Goal: Task Accomplishment & Management: Complete application form

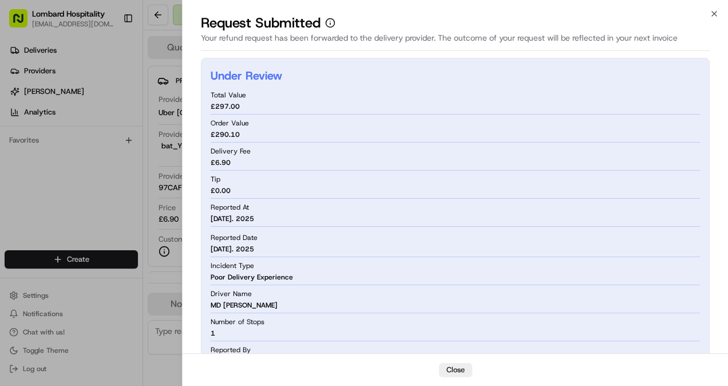
scroll to position [100, 0]
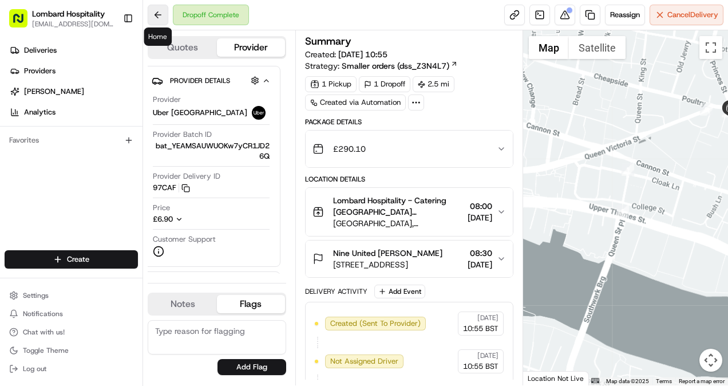
click at [159, 12] on button at bounding box center [158, 15] width 21 height 21
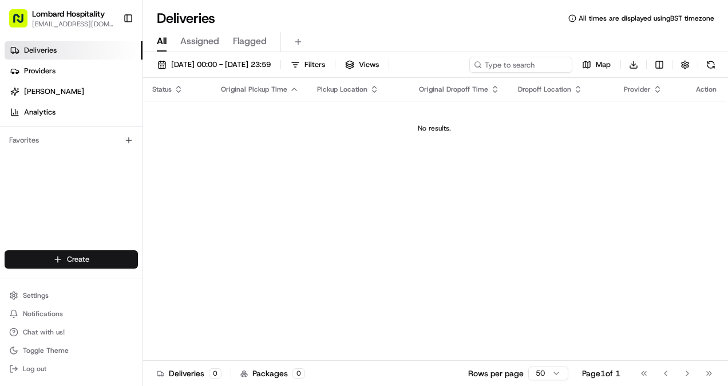
click at [67, 259] on html "Lombard Hospitality [EMAIL_ADDRESS][DOMAIN_NAME] Toggle Sidebar Deliveries Prov…" at bounding box center [364, 193] width 728 height 386
click at [221, 281] on link "Delivery" at bounding box center [207, 280] width 128 height 21
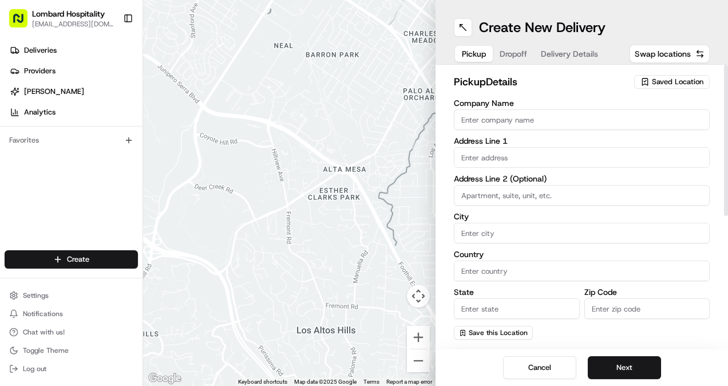
click at [490, 111] on input "Company Name" at bounding box center [582, 119] width 256 height 21
type input "Lombard Hospitality - Catering"
type input "[PERSON_NAME][STREET_ADDRESS]"
type input "[GEOGRAPHIC_DATA]"
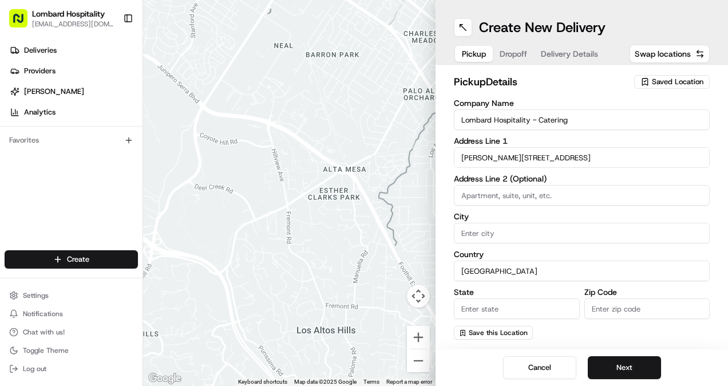
type input "Europe"
type input "EC3V 9AA"
type input "Yasiru"
type input "[GEOGRAPHIC_DATA]"
type input "[EMAIL_ADDRESS][DOMAIN_NAME]"
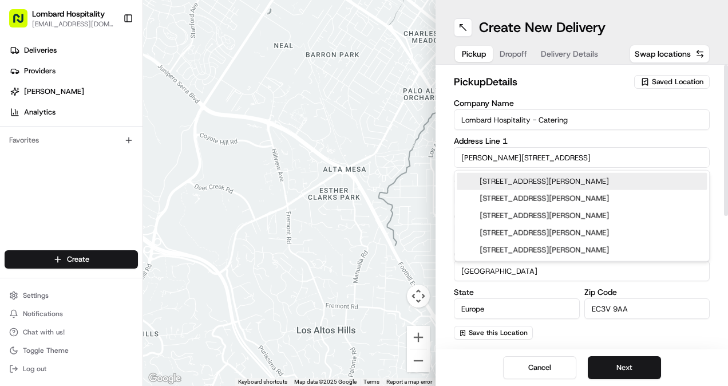
drag, startPoint x: 520, startPoint y: 158, endPoint x: 420, endPoint y: 159, distance: 100.7
click at [420, 159] on div "← Move left → Move right ↑ Move up ↓ Move down + Zoom in - Zoom out Home Jump l…" at bounding box center [435, 193] width 585 height 386
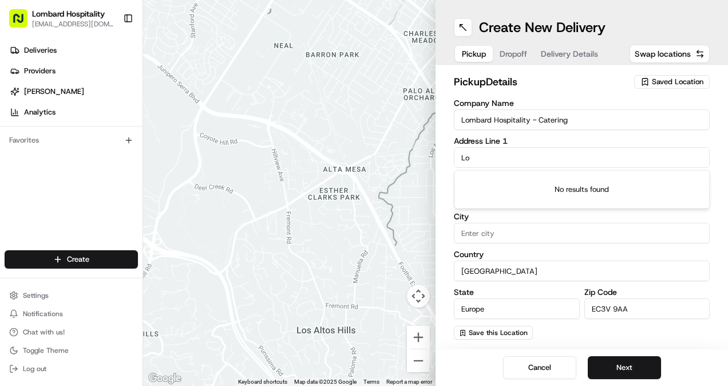
type input "L"
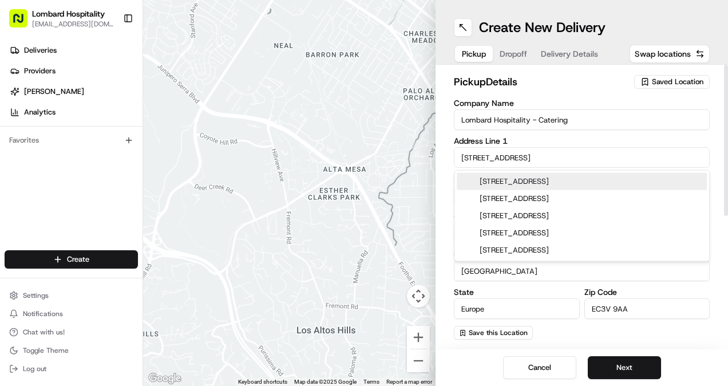
click at [553, 180] on div "[STREET_ADDRESS]" at bounding box center [581, 181] width 250 height 17
type input "[GEOGRAPHIC_DATA], [STREET_ADDRESS]"
type input "[GEOGRAPHIC_DATA]"
type input "EC3V 3LA"
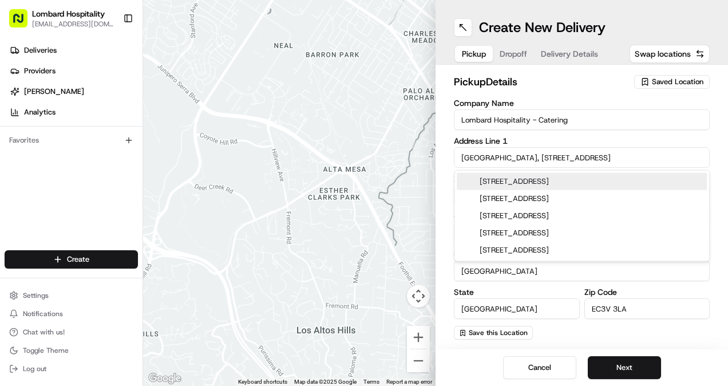
type input "[STREET_ADDRESS]"
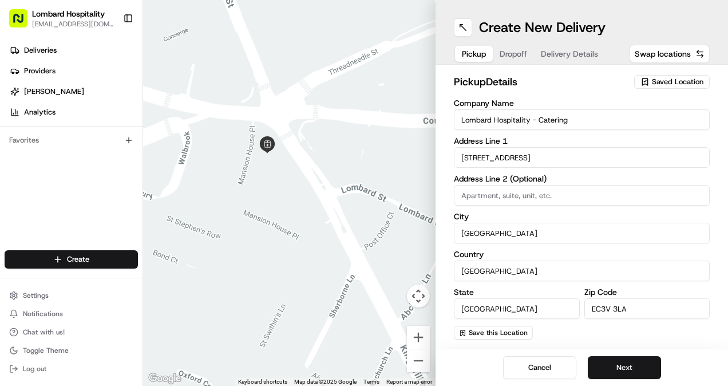
drag, startPoint x: 267, startPoint y: 205, endPoint x: 288, endPoint y: 150, distance: 59.4
click at [288, 150] on div at bounding box center [289, 193] width 292 height 386
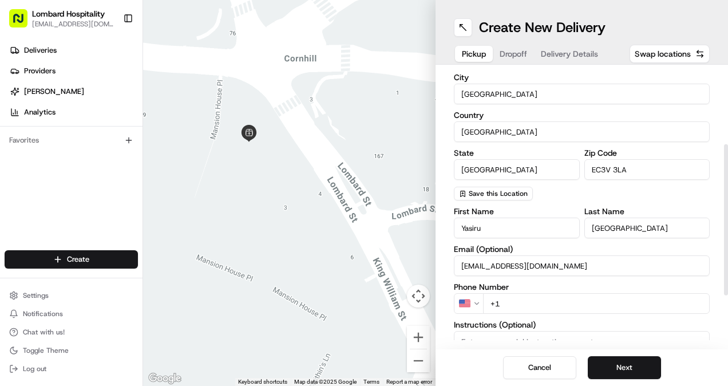
scroll to position [140, 0]
click at [522, 303] on input "+1" at bounding box center [596, 302] width 226 height 21
click at [460, 305] on html "Lombard Hospitality [EMAIL_ADDRESS][DOMAIN_NAME] Toggle Sidebar Deliveries Prov…" at bounding box center [364, 193] width 728 height 386
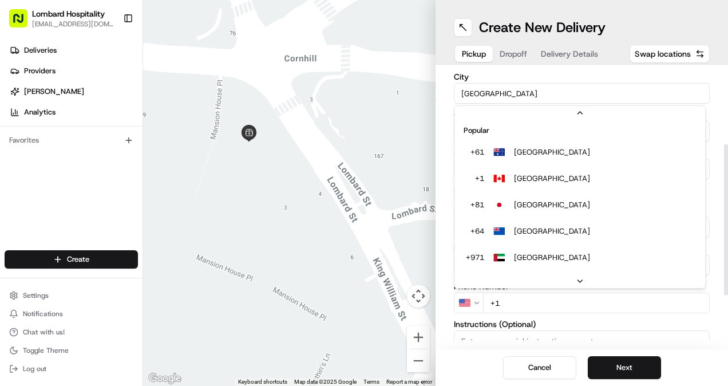
scroll to position [49, 0]
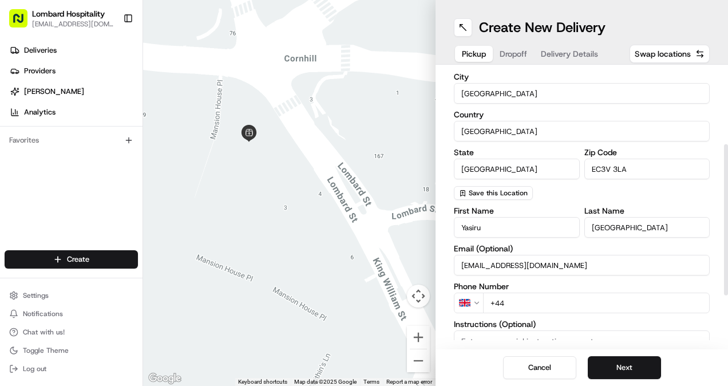
click at [517, 303] on input "+44" at bounding box center [596, 302] width 226 height 21
type input "[PHONE_NUMBER]"
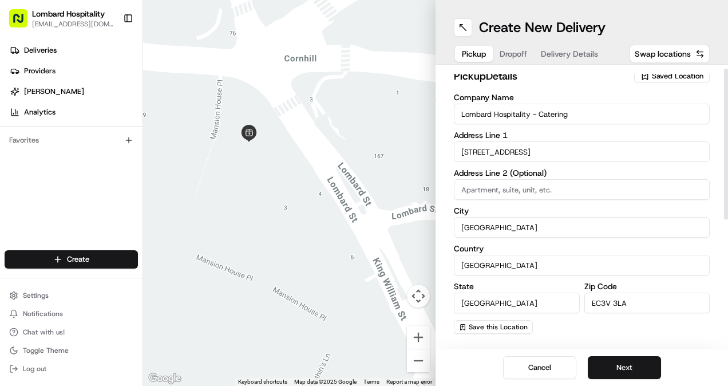
scroll to position [7, 0]
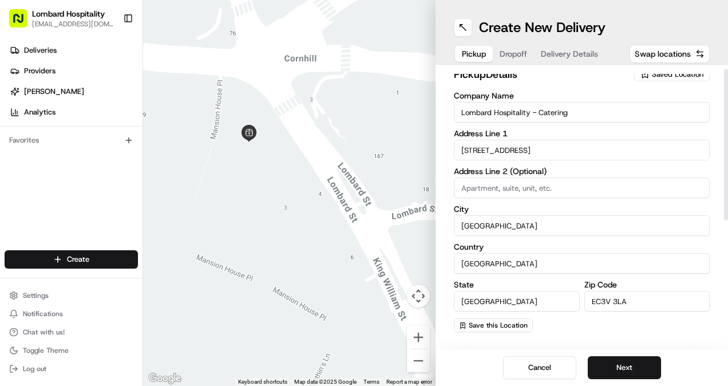
click at [540, 152] on input "[STREET_ADDRESS]" at bounding box center [582, 150] width 256 height 21
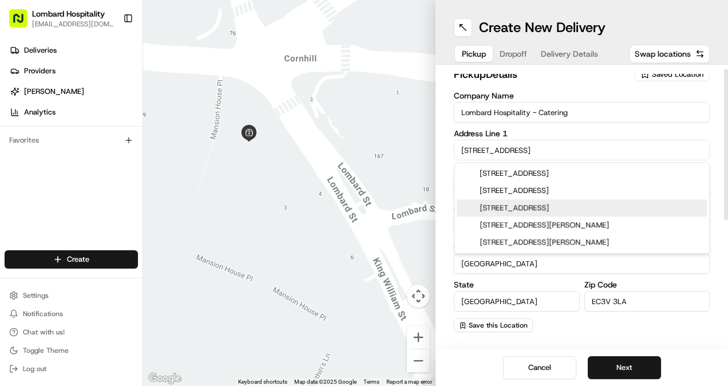
type input "[STREET_ADDRESS]"
click at [522, 277] on div "Company Name Lombard Hospitality - Catering Address Line [GEOGRAPHIC_DATA] Addr…" at bounding box center [582, 212] width 256 height 240
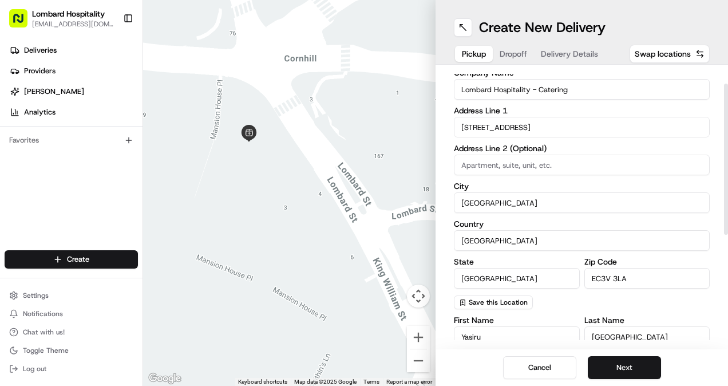
scroll to position [33, 0]
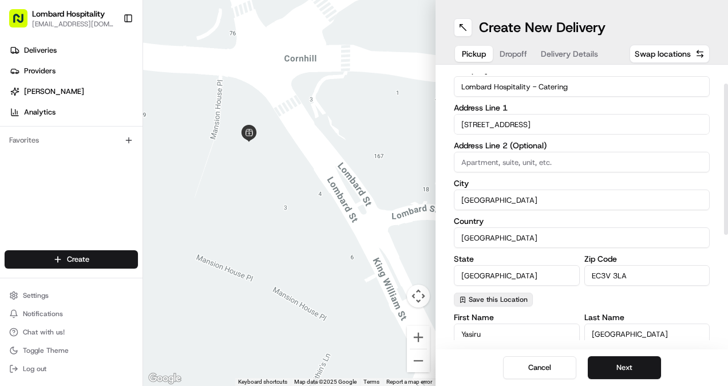
click at [498, 299] on span "Save this Location" at bounding box center [497, 299] width 59 height 9
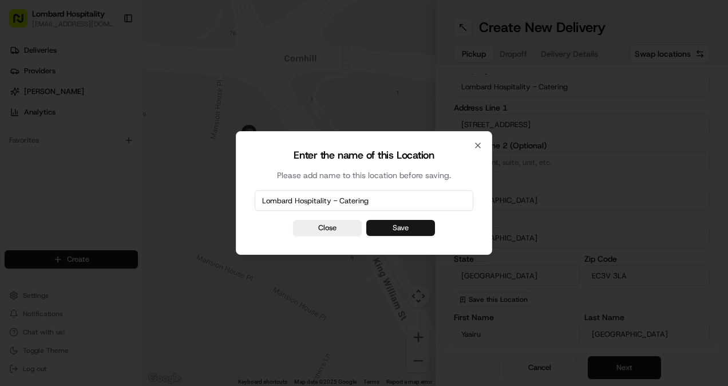
click at [389, 232] on button "Save" at bounding box center [400, 228] width 69 height 16
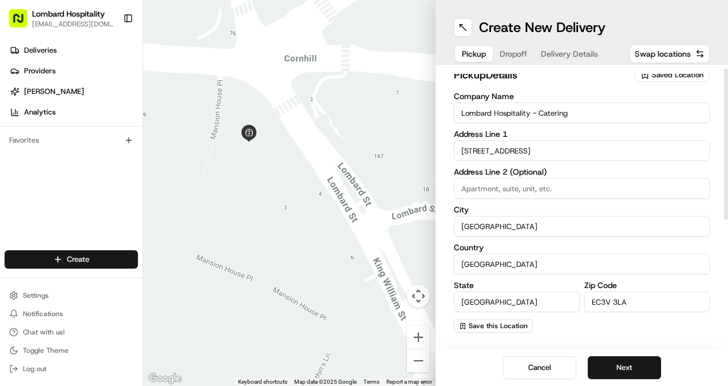
scroll to position [0, 0]
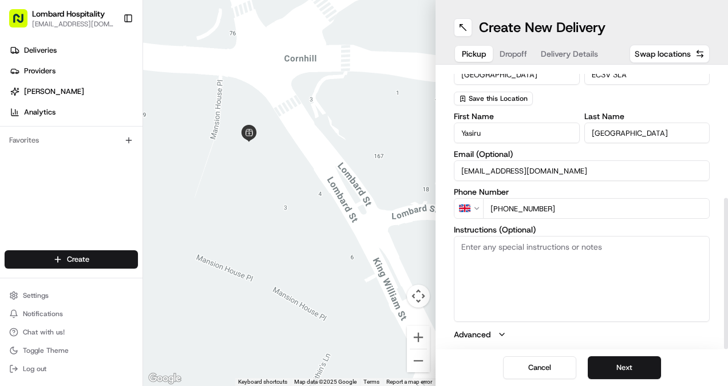
click at [564, 241] on textarea "Instructions (Optional)" at bounding box center [582, 279] width 256 height 86
type textarea "Please enter from the side door on [GEOGRAPHIC_DATA]"
click at [633, 367] on button "Next" at bounding box center [623, 367] width 73 height 23
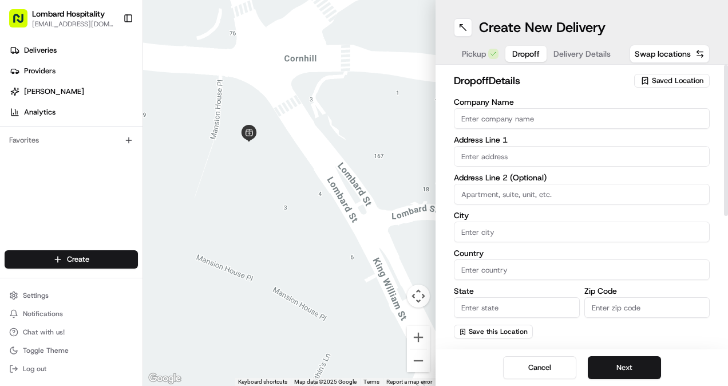
scroll to position [0, 0]
click at [546, 134] on div "Company Name Address Line 1 Address Line 2 (Optional) City Country State Zip Co…" at bounding box center [582, 219] width 256 height 240
click at [539, 128] on input "Company Name" at bounding box center [582, 119] width 256 height 21
type input "Soda Studio"
click at [510, 158] on input "text" at bounding box center [582, 157] width 256 height 21
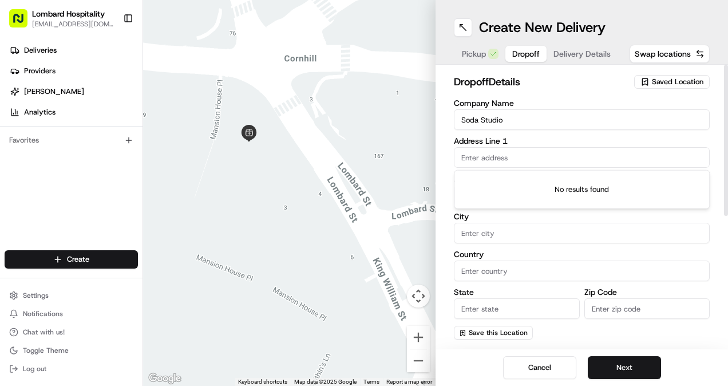
paste input ", [STREET_ADDRESS]"
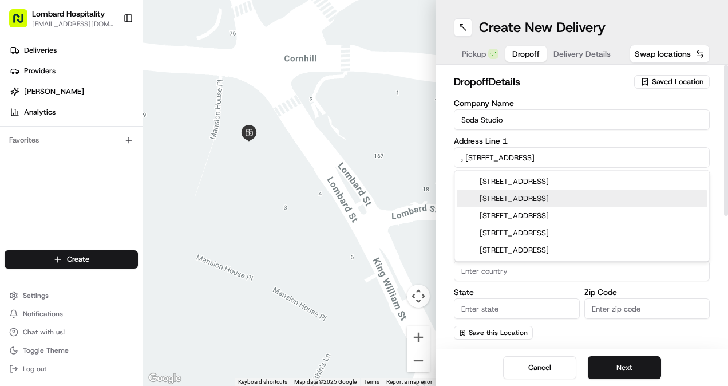
click at [466, 153] on input ", [STREET_ADDRESS]" at bounding box center [582, 157] width 256 height 21
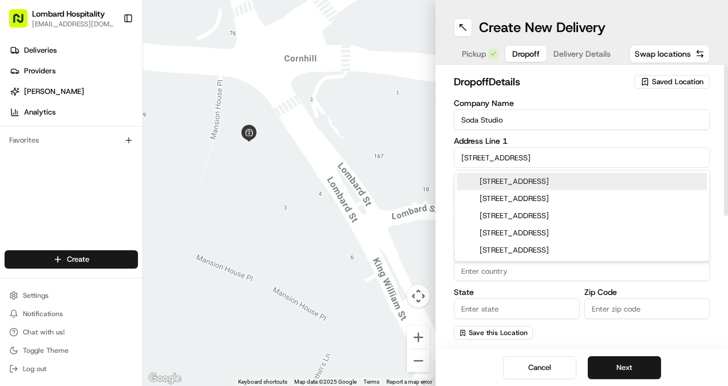
click at [558, 156] on input "[STREET_ADDRESS]" at bounding box center [582, 157] width 256 height 21
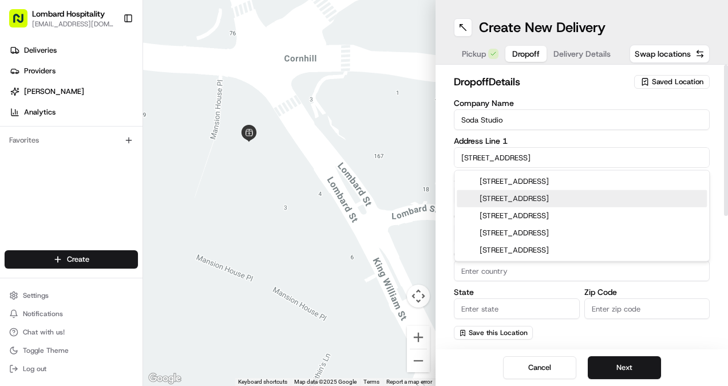
click at [537, 198] on div "[STREET_ADDRESS]" at bounding box center [581, 198] width 250 height 17
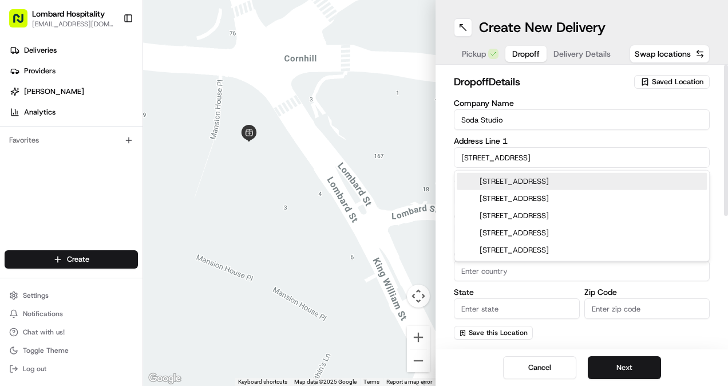
type input "[STREET_ADDRESS]"
type input "[GEOGRAPHIC_DATA]"
type input "W1D 4HX"
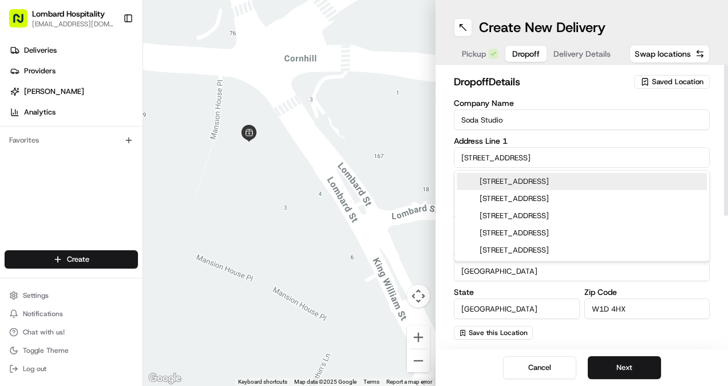
type input "[STREET_ADDRESS]"
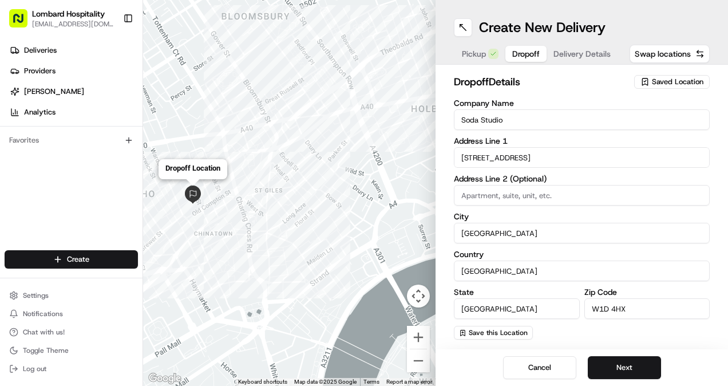
drag, startPoint x: 183, startPoint y: 204, endPoint x: 208, endPoint y: 206, distance: 25.3
click at [208, 206] on div "To navigate, press the arrow keys. Dropoff Location" at bounding box center [289, 193] width 292 height 386
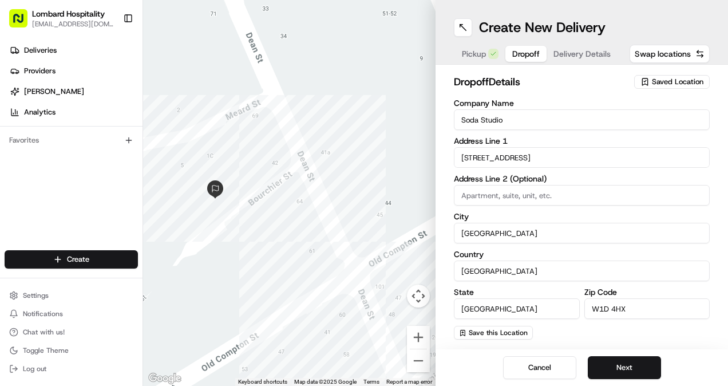
drag, startPoint x: 205, startPoint y: 205, endPoint x: 241, endPoint y: 173, distance: 48.6
click at [241, 173] on div at bounding box center [289, 193] width 292 height 386
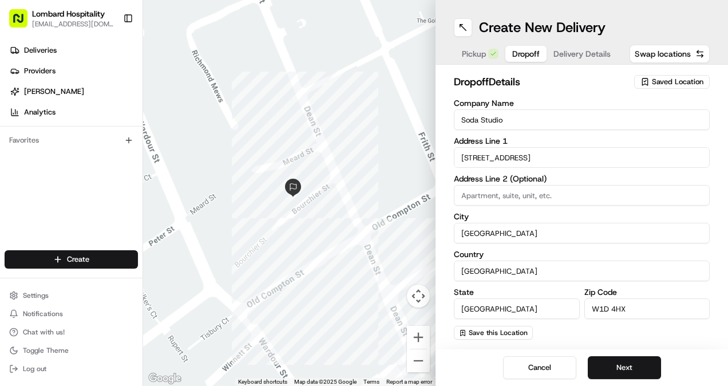
drag, startPoint x: 283, startPoint y: 224, endPoint x: 325, endPoint y: 211, distance: 44.3
click at [325, 211] on div at bounding box center [289, 193] width 292 height 386
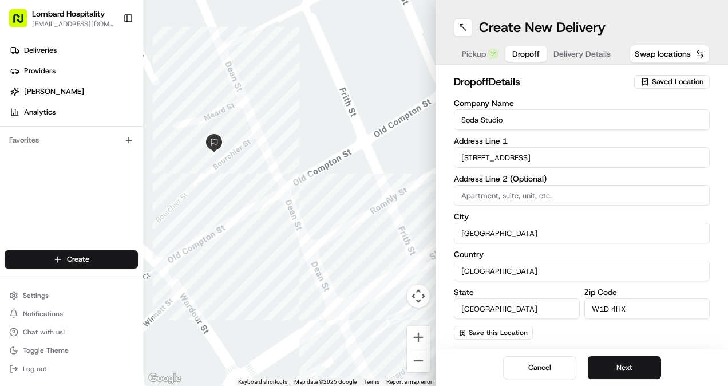
drag, startPoint x: 337, startPoint y: 245, endPoint x: 236, endPoint y: 192, distance: 115.1
click at [236, 192] on div at bounding box center [289, 193] width 292 height 386
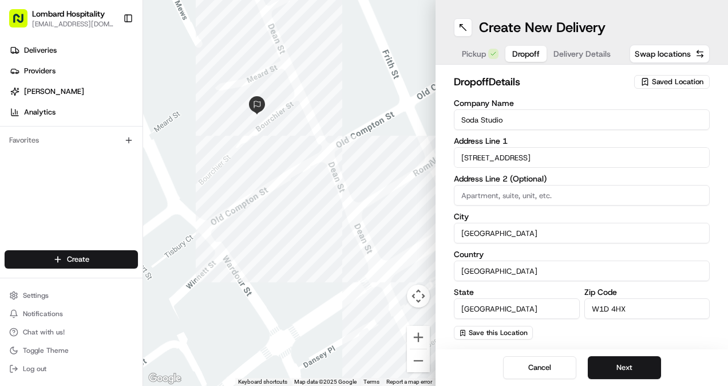
drag, startPoint x: 358, startPoint y: 218, endPoint x: 395, endPoint y: 174, distance: 57.6
click at [395, 174] on div at bounding box center [289, 193] width 292 height 386
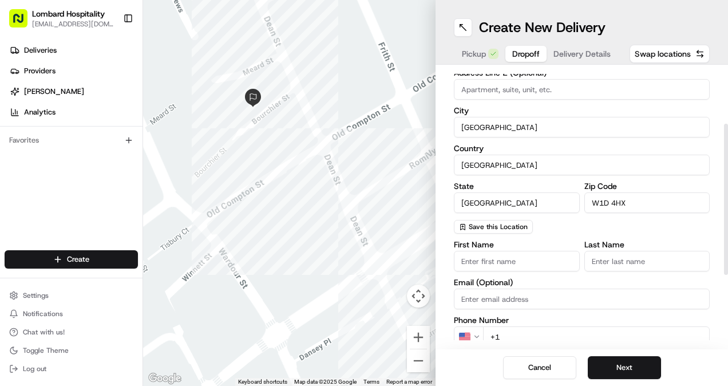
scroll to position [107, 0]
click at [486, 264] on input "First Name" at bounding box center [517, 259] width 126 height 21
type input "[PERSON_NAME]"
type input "[PERSON_NAME][EMAIL_ADDRESS][PERSON_NAME][DOMAIN_NAME]"
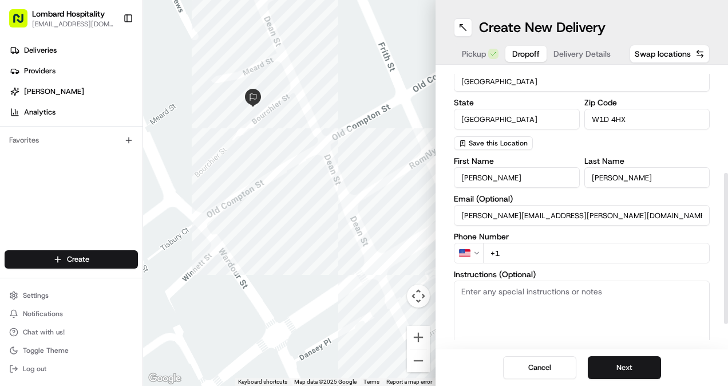
scroll to position [191, 0]
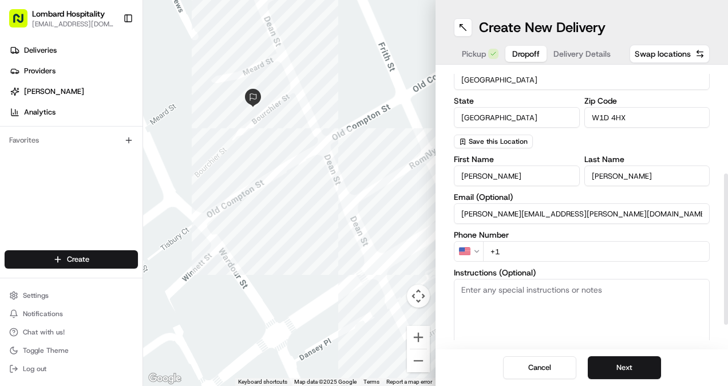
click at [472, 247] on html "Lombard Hospitality [EMAIL_ADDRESS][DOMAIN_NAME] Toggle Sidebar Deliveries Prov…" at bounding box center [364, 193] width 728 height 386
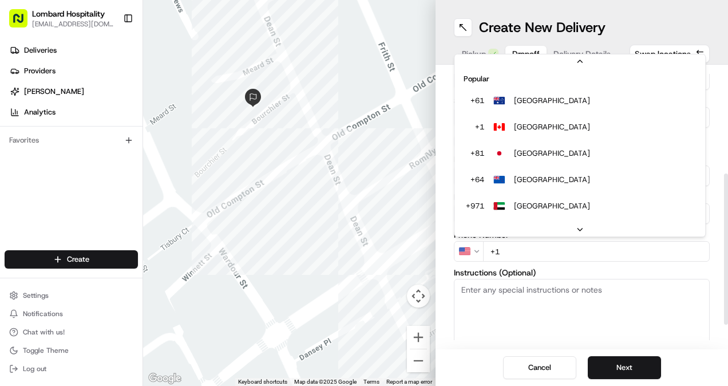
scroll to position [49, 0]
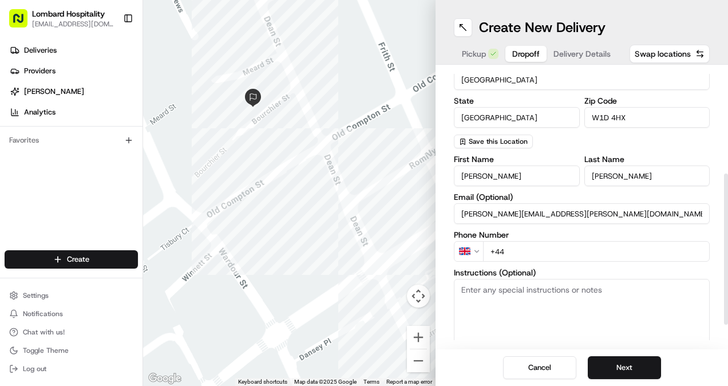
click at [533, 244] on input "+44" at bounding box center [596, 251] width 226 height 21
paste input "07510 383871"
type input "[PHONE_NUMBER]"
click at [510, 290] on textarea "Instructions (Optional)" at bounding box center [582, 322] width 256 height 86
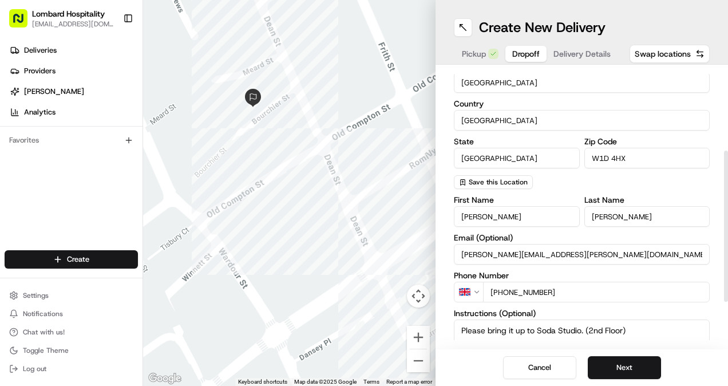
scroll to position [150, 0]
type textarea "Please bring it up to Soda Studio. (2nd Floor)"
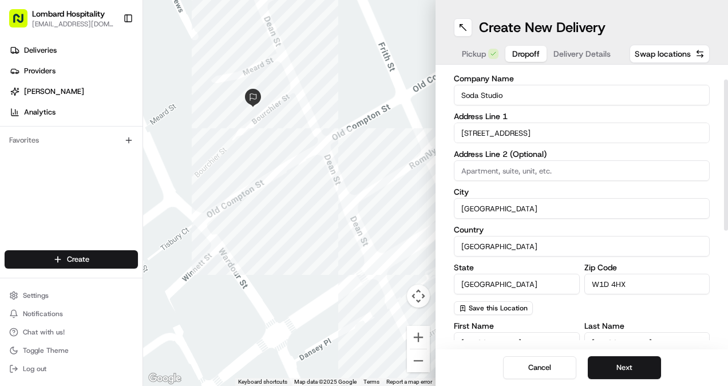
scroll to position [26, 0]
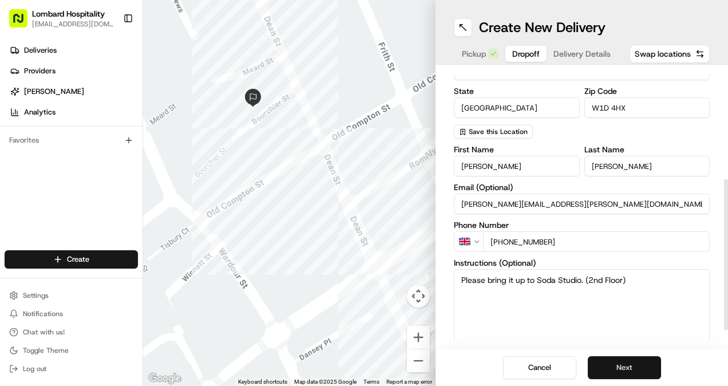
click at [609, 366] on button "Next" at bounding box center [623, 367] width 73 height 23
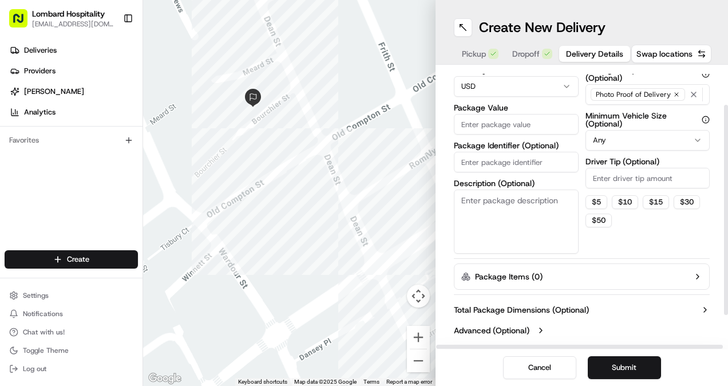
scroll to position [6, 0]
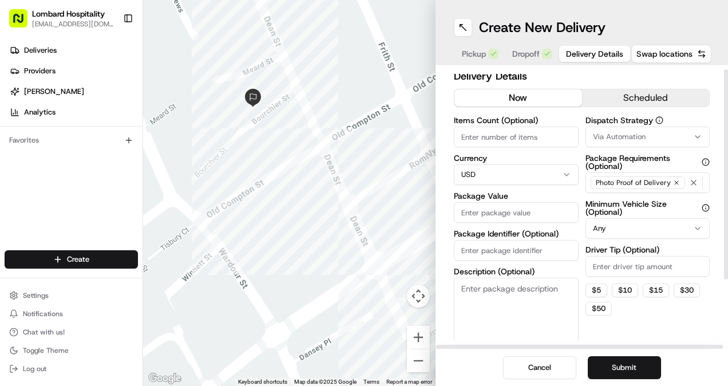
click at [604, 93] on button "scheduled" at bounding box center [646, 97] width 128 height 17
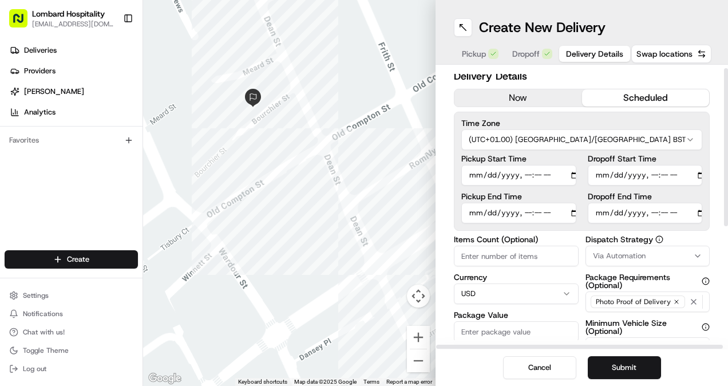
click at [563, 176] on input "Pickup Start Time" at bounding box center [518, 175] width 115 height 21
click at [543, 169] on input "Pickup Start Time" at bounding box center [518, 175] width 115 height 21
click at [561, 169] on input "Pickup Start Time" at bounding box center [518, 175] width 115 height 21
click at [528, 178] on input "Pickup Start Time" at bounding box center [518, 175] width 115 height 21
click at [544, 174] on input "Pickup Start Time" at bounding box center [518, 175] width 115 height 21
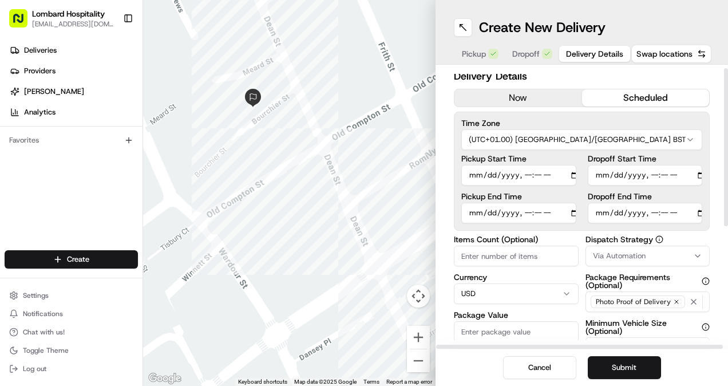
click at [551, 174] on input "Pickup Start Time" at bounding box center [518, 175] width 115 height 21
click at [561, 173] on input "Pickup Start Time" at bounding box center [518, 175] width 115 height 21
type input "[DATE]T11:30"
click at [631, 370] on button "Submit" at bounding box center [623, 367] width 73 height 23
click at [685, 171] on input "Dropoff Start Time" at bounding box center [644, 175] width 115 height 21
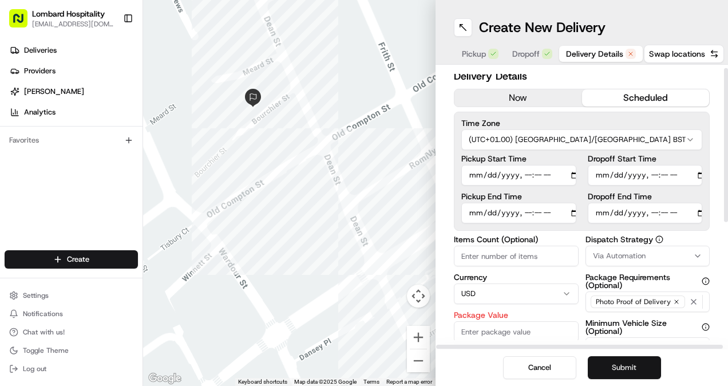
type input "[DATE]T11:50"
click at [634, 364] on button "Submit" at bounding box center [623, 367] width 73 height 23
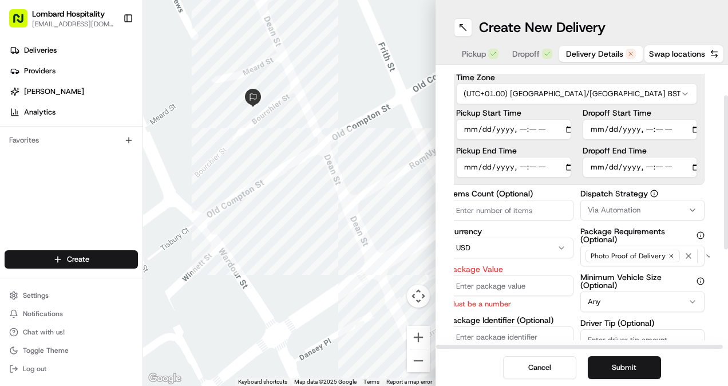
scroll to position [57, 0]
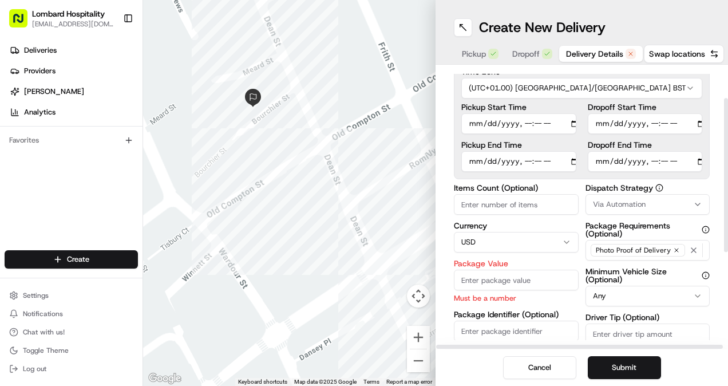
click at [539, 236] on html "Lombard Hospitality [EMAIL_ADDRESS][DOMAIN_NAME] Toggle Sidebar Deliveries Prov…" at bounding box center [364, 193] width 728 height 386
click at [496, 279] on input "Package Value" at bounding box center [516, 279] width 125 height 21
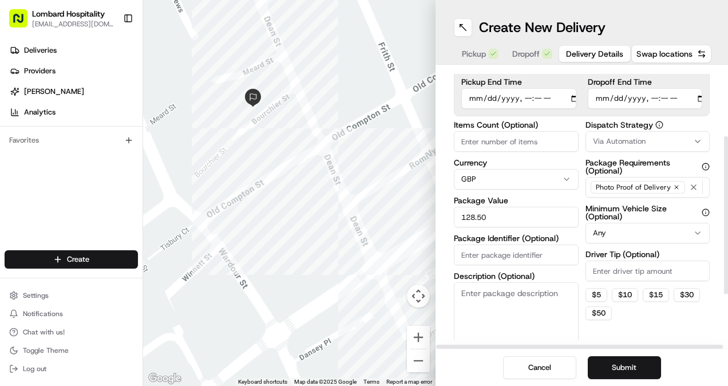
scroll to position [0, 0]
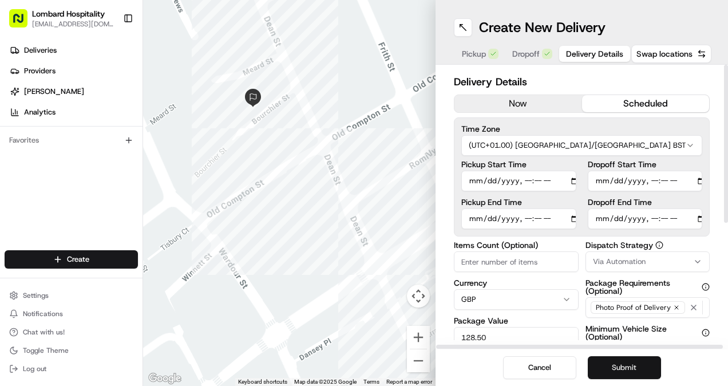
type input "128.50"
click at [617, 371] on button "Submit" at bounding box center [623, 367] width 73 height 23
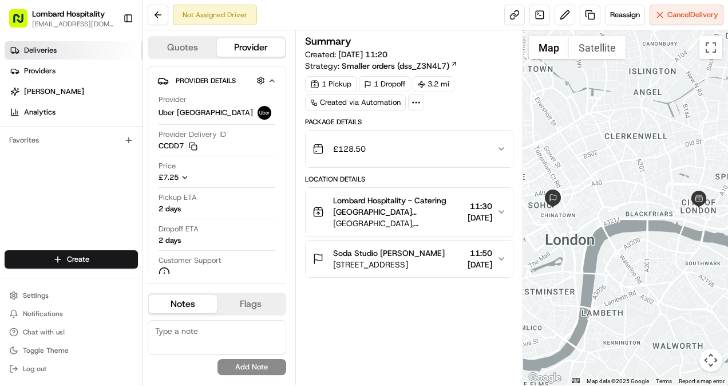
click at [76, 46] on link "Deliveries" at bounding box center [74, 50] width 138 height 18
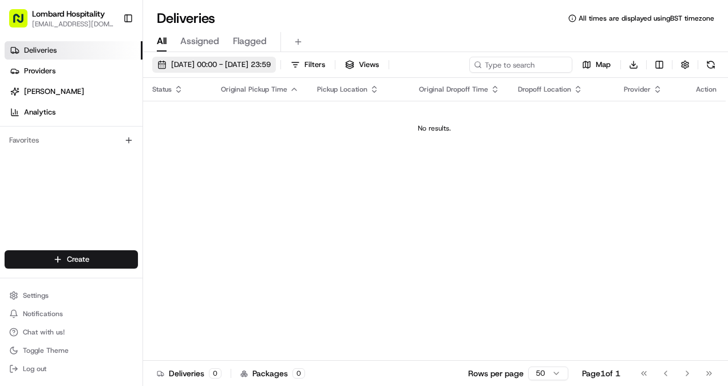
click at [238, 70] on button "[DATE] 00:00 - [DATE] 23:59" at bounding box center [214, 65] width 124 height 16
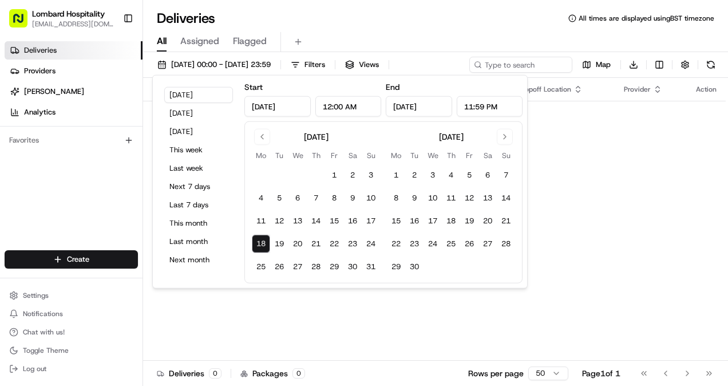
click at [262, 243] on button "18" at bounding box center [261, 244] width 18 height 18
click at [377, 243] on button "24" at bounding box center [370, 244] width 18 height 18
type input "[DATE]"
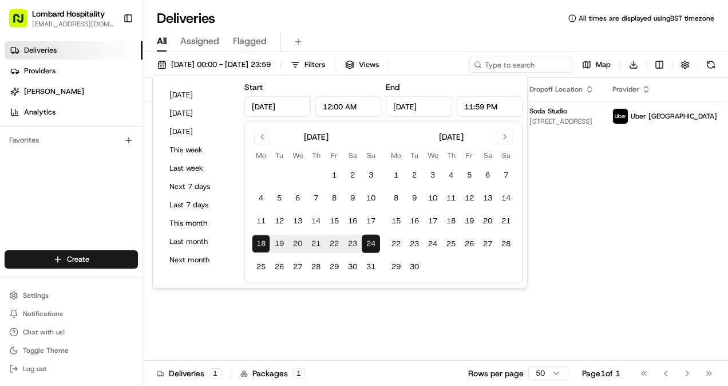
click at [337, 315] on div "Status Original Pickup Time Pickup Location Original Dropoff Time Dropoff Locat…" at bounding box center [455, 219] width 625 height 283
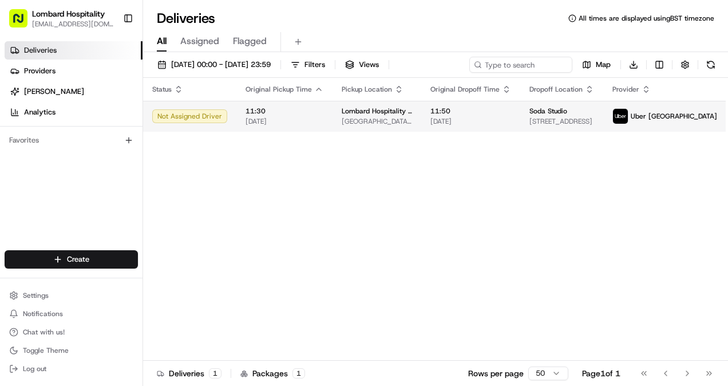
click at [283, 121] on span "[DATE]" at bounding box center [284, 121] width 78 height 9
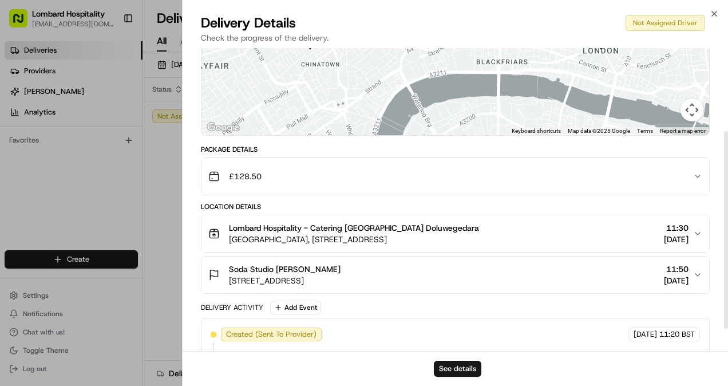
scroll to position [129, 0]
click at [663, 243] on span "[DATE]" at bounding box center [675, 238] width 25 height 11
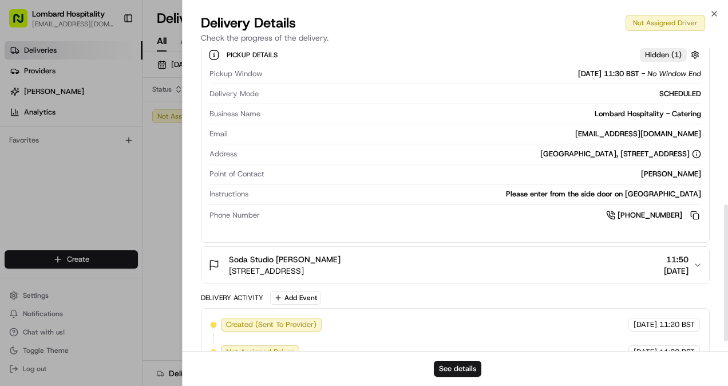
scroll to position [348, 0]
click at [594, 261] on div "Soda Studio [PERSON_NAME] [STREET_ADDRESS] 11:50 [DATE]" at bounding box center [450, 264] width 484 height 23
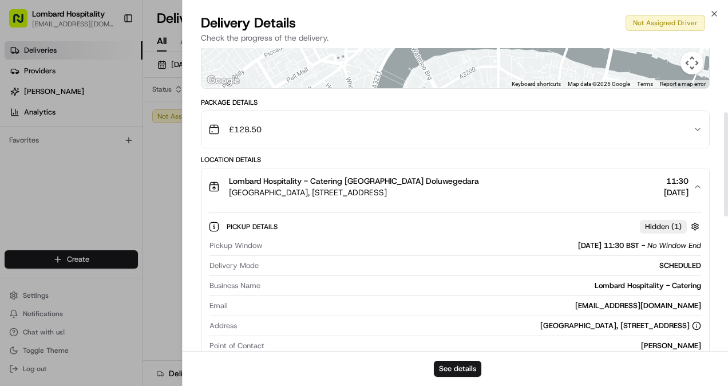
scroll to position [166, 0]
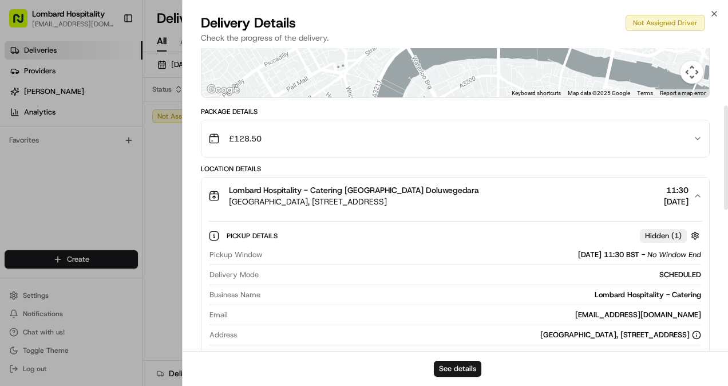
click at [583, 207] on button "Lombard Hospitality - Catering [GEOGRAPHIC_DATA], [STREET_ADDRESS] 11:30 [DATE]" at bounding box center [454, 195] width 507 height 37
